Goal: Information Seeking & Learning: Learn about a topic

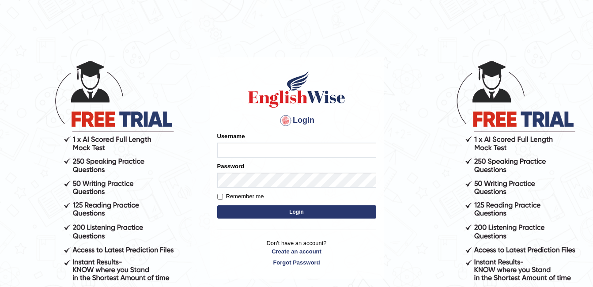
type input "ambikasharma"
click at [235, 197] on label "Remember me" at bounding box center [240, 196] width 47 height 9
click at [223, 197] on input "Remember me" at bounding box center [220, 197] width 6 height 6
checkbox input "true"
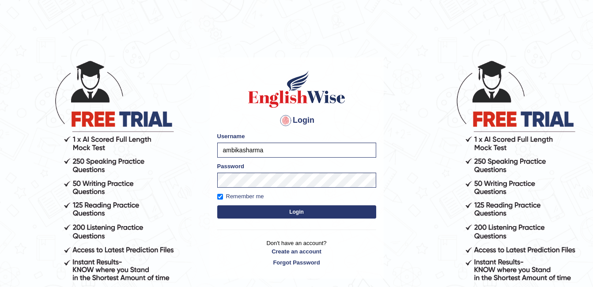
click at [256, 215] on button "Login" at bounding box center [296, 211] width 159 height 13
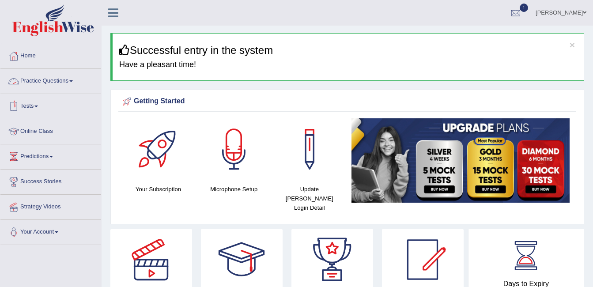
drag, startPoint x: 0, startPoint y: 0, endPoint x: 58, endPoint y: 80, distance: 99.3
click at [58, 80] on link "Practice Questions" at bounding box center [50, 80] width 101 height 22
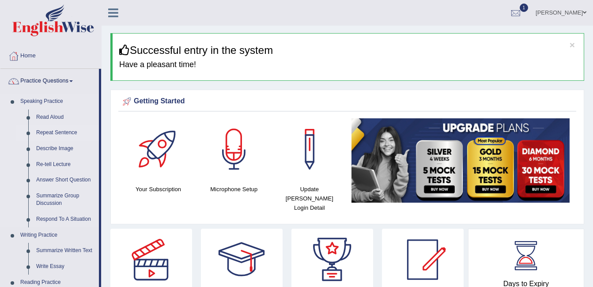
click at [57, 131] on link "Repeat Sentence" at bounding box center [65, 133] width 67 height 16
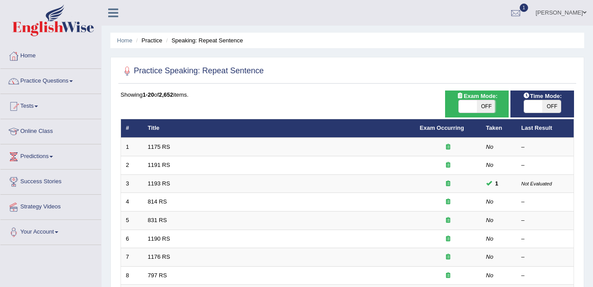
scroll to position [251, 0]
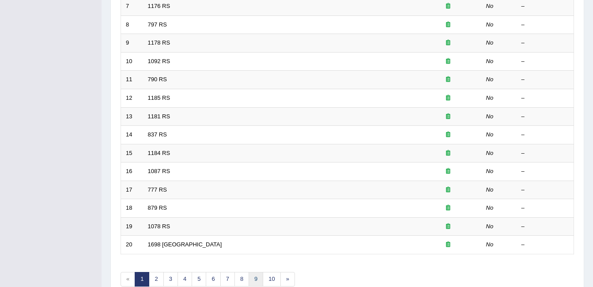
click at [254, 278] on link "9" at bounding box center [256, 279] width 15 height 15
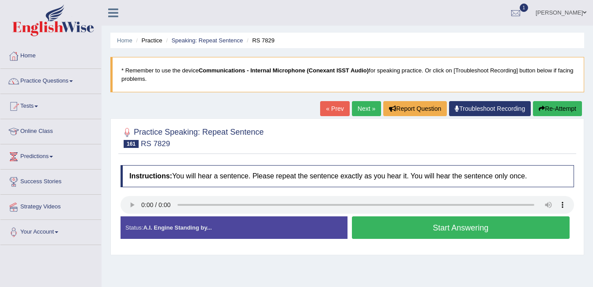
click at [366, 108] on link "Next »" at bounding box center [366, 108] width 29 height 15
click at [358, 104] on link "Next »" at bounding box center [366, 108] width 29 height 15
click at [361, 105] on link "Next »" at bounding box center [366, 108] width 29 height 15
click at [362, 110] on link "Next »" at bounding box center [366, 108] width 29 height 15
